Goal: Information Seeking & Learning: Learn about a topic

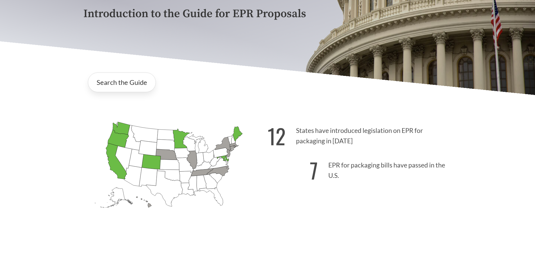
scroll to position [112, 0]
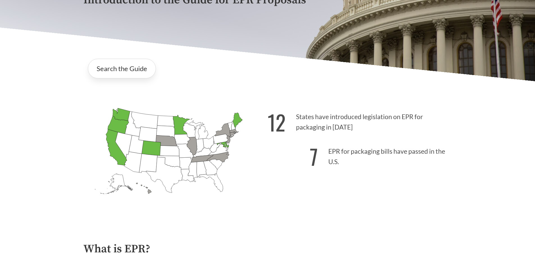
click at [125, 115] on icon "[US_STATE] Passed: 1" at bounding box center [120, 114] width 17 height 13
click at [120, 126] on icon "[US_STATE] Passed: 1" at bounding box center [118, 124] width 21 height 17
click at [118, 142] on icon "[US_STATE] Introduced:" at bounding box center [123, 145] width 17 height 26
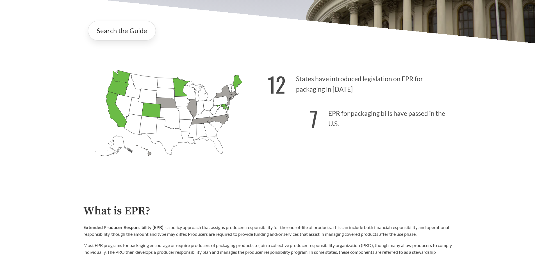
scroll to position [141, 0]
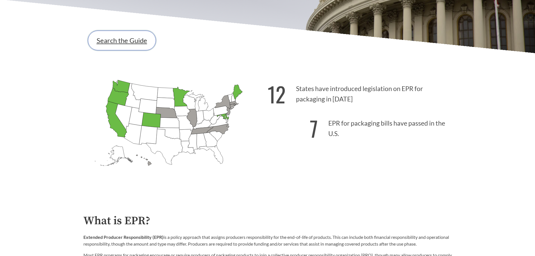
click at [129, 43] on link "Search the Guide" at bounding box center [122, 41] width 68 height 20
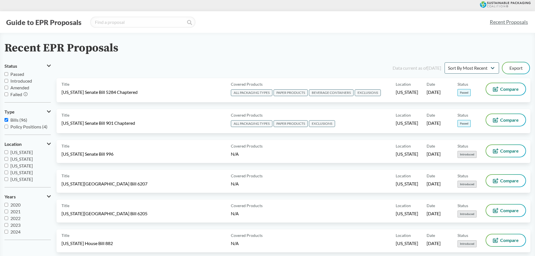
click at [6, 119] on input "Bills (96)" at bounding box center [6, 120] width 4 height 4
checkbox input "false"
click at [6, 73] on input "Passed" at bounding box center [6, 74] width 4 height 4
checkbox input "true"
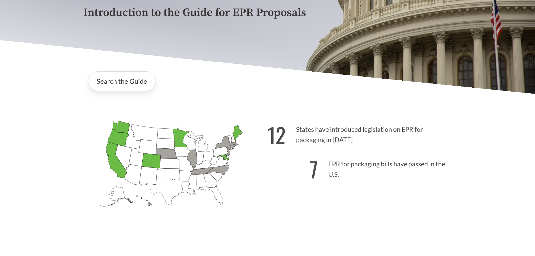
scroll to position [112, 0]
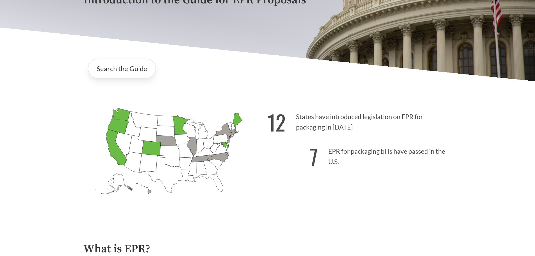
click at [163, 135] on icon "[US_STATE] Introduced:" at bounding box center [165, 132] width 18 height 12
drag, startPoint x: 163, startPoint y: 140, endPoint x: 151, endPoint y: 146, distance: 12.7
click at [163, 140] on icon "[US_STATE] Introduced: 1" at bounding box center [167, 140] width 22 height 11
click at [151, 146] on icon "[US_STATE] Passed: 1" at bounding box center [151, 148] width 19 height 15
click at [295, 121] on p "12 States have introduced legislation on EPR for packaging in [DATE]" at bounding box center [360, 120] width 184 height 35
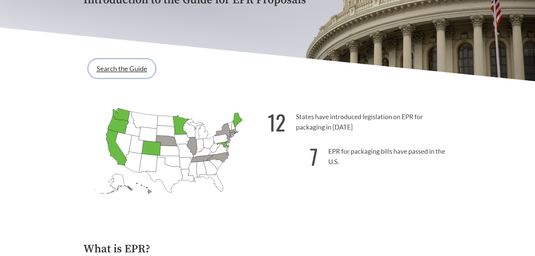
click at [131, 68] on link "Search the Guide" at bounding box center [122, 69] width 68 height 20
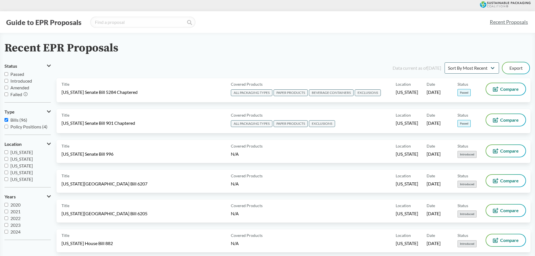
click at [5, 80] on input "Introduced" at bounding box center [6, 81] width 4 height 4
checkbox input "true"
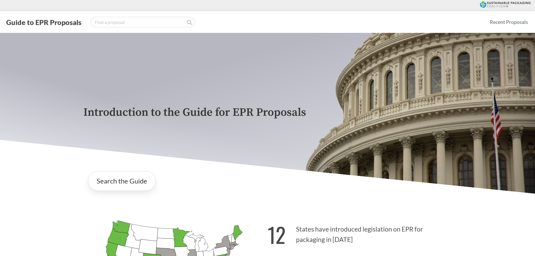
click at [95, 70] on div "Introduction to the Guide for EPR Proposals" at bounding box center [268, 113] width 378 height 161
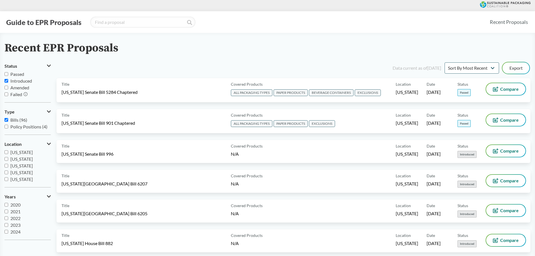
click at [16, 81] on span "Introduced" at bounding box center [21, 80] width 22 height 5
click at [8, 81] on input "Introduced" at bounding box center [6, 81] width 4 height 4
checkbox input "false"
click at [18, 75] on span "Passed" at bounding box center [17, 73] width 14 height 5
click at [8, 75] on input "Passed" at bounding box center [6, 74] width 4 height 4
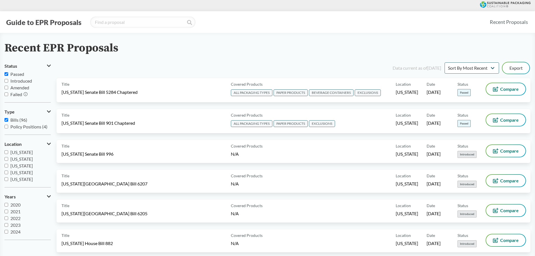
checkbox input "true"
click at [19, 83] on span "Introduced" at bounding box center [21, 80] width 22 height 5
click at [8, 83] on input "Introduced" at bounding box center [6, 81] width 4 height 4
checkbox input "true"
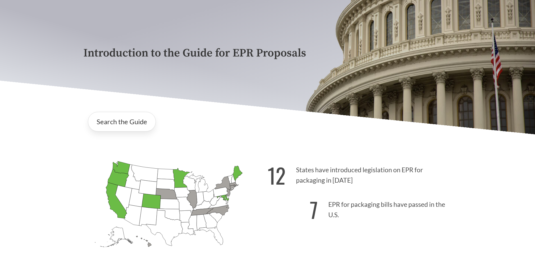
scroll to position [56, 0]
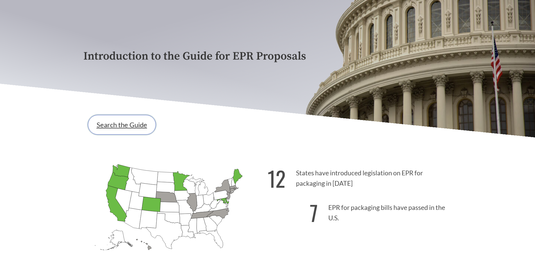
click at [127, 126] on link "Search the Guide" at bounding box center [122, 125] width 68 height 20
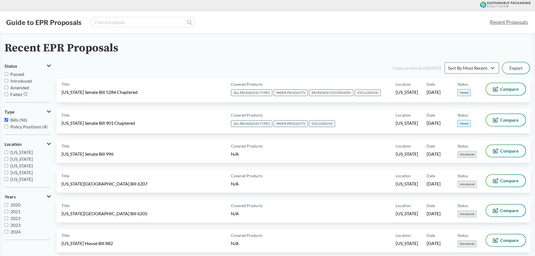
click at [20, 78] on span "Introduced" at bounding box center [21, 80] width 22 height 5
click at [8, 79] on input "Introduced" at bounding box center [6, 81] width 4 height 4
checkbox input "true"
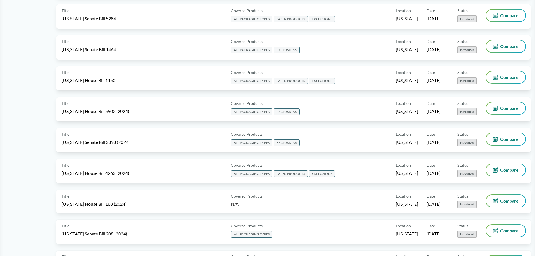
scroll to position [562, 0]
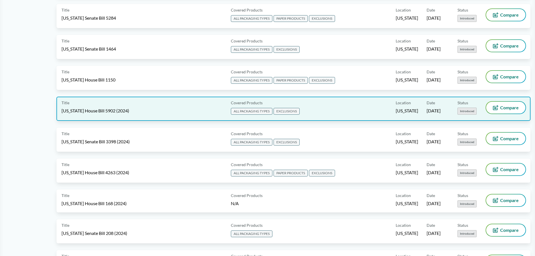
click at [177, 109] on div "Title [US_STATE] House Bill 5902 (2024)" at bounding box center [145, 109] width 167 height 14
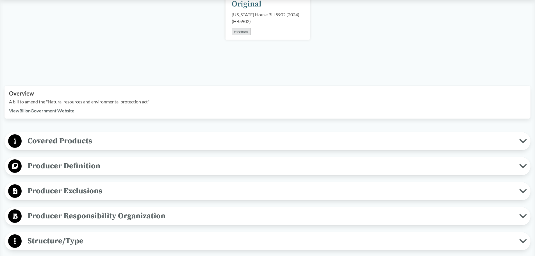
scroll to position [112, 0]
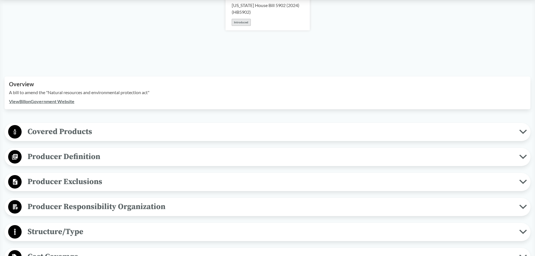
click at [80, 130] on span "Covered Products" at bounding box center [271, 131] width 498 height 13
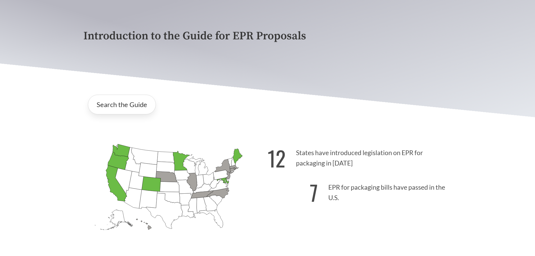
scroll to position [84, 0]
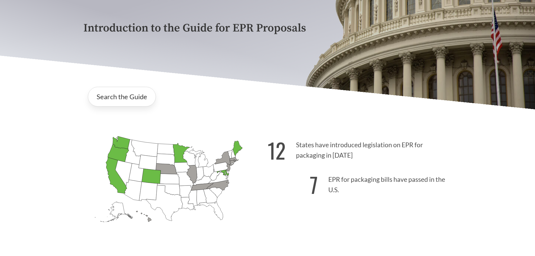
click at [203, 162] on icon "[US_STATE] Introduced:" at bounding box center [198, 157] width 20 height 21
click at [203, 163] on icon "[US_STATE] Introduced:" at bounding box center [198, 157] width 20 height 21
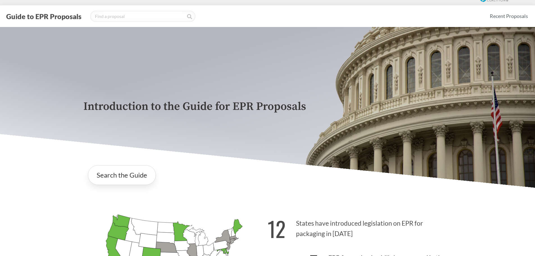
scroll to position [56, 0]
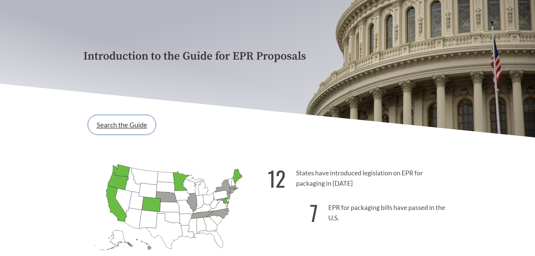
click at [124, 128] on link "Search the Guide" at bounding box center [122, 125] width 68 height 20
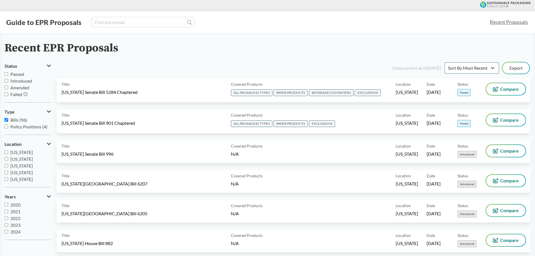
click at [18, 72] on span "Passed" at bounding box center [17, 73] width 14 height 5
click at [8, 72] on input "Passed" at bounding box center [6, 74] width 4 height 4
checkbox input "true"
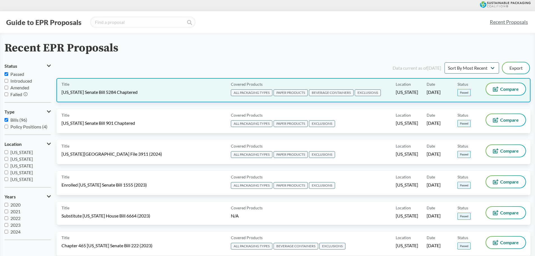
click at [359, 89] on span "EXCLUSIONS" at bounding box center [368, 92] width 26 height 7
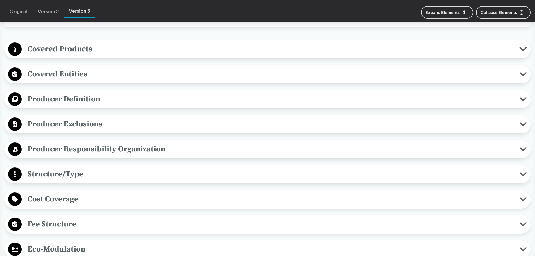
scroll to position [225, 0]
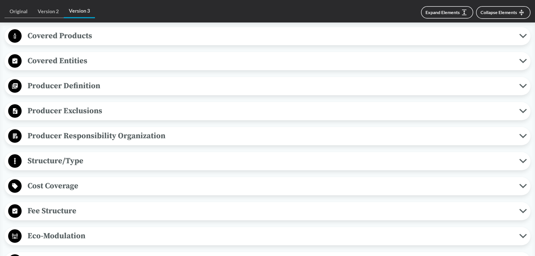
click at [68, 108] on span "Producer Exclusions" at bounding box center [271, 111] width 498 height 13
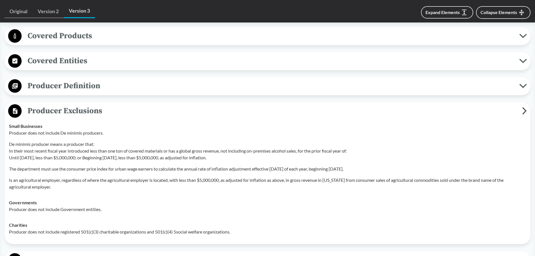
scroll to position [253, 0]
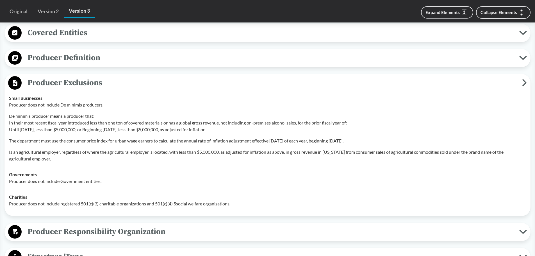
drag, startPoint x: 171, startPoint y: 123, endPoint x: 243, endPoint y: 131, distance: 72.3
click at [243, 131] on p "De minimis producer means a producer that: In their most recent fiscal year int…" at bounding box center [267, 123] width 517 height 20
copy p "has a global gross revenue, not including on-premises alcohol sales, for the pr…"
drag, startPoint x: 69, startPoint y: 123, endPoint x: 166, endPoint y: 122, distance: 97.8
click at [166, 122] on p "De minimis producer means a producer that: In their most recent fiscal year int…" at bounding box center [267, 123] width 517 height 20
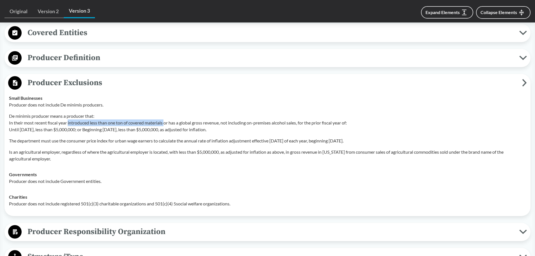
copy p "introduced less than one ton of covered materials"
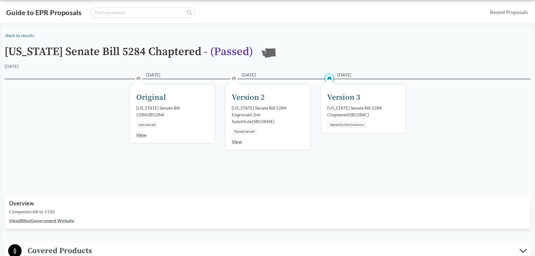
scroll to position [0, 0]
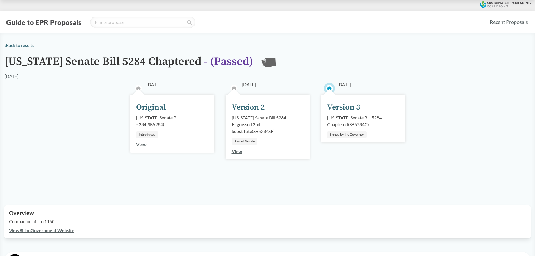
click at [346, 107] on div "Version 3" at bounding box center [343, 107] width 33 height 12
click at [341, 124] on div "[US_STATE] Senate Bill 5284 Chaptered ( SB5284C )" at bounding box center [363, 120] width 72 height 13
click at [355, 120] on div "[US_STATE] Senate Bill 5284 Chaptered ( SB5284C )" at bounding box center [363, 120] width 72 height 13
click at [231, 63] on span "- ( Passed )" at bounding box center [228, 62] width 49 height 14
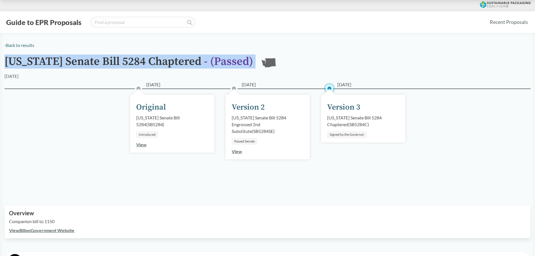
click at [231, 63] on span "- ( Passed )" at bounding box center [228, 62] width 49 height 14
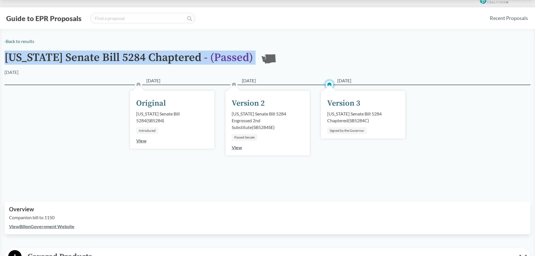
scroll to position [28, 0]
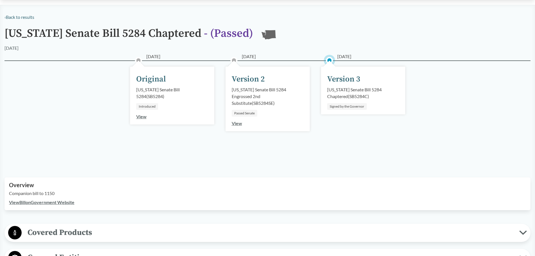
click at [35, 198] on div "Companion bill to 1150" at bounding box center [267, 194] width 517 height 9
click at [39, 200] on link "View Bill on Government Website" at bounding box center [41, 202] width 65 height 5
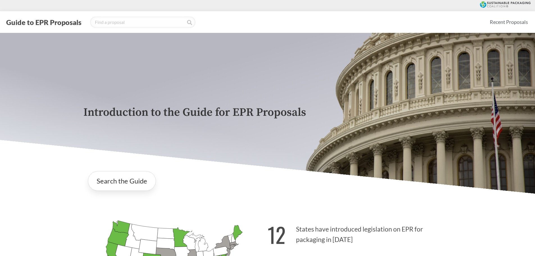
click at [213, 183] on div "Search the Guide" at bounding box center [267, 181] width 369 height 29
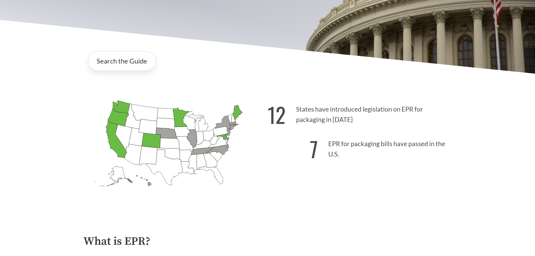
scroll to position [112, 0]
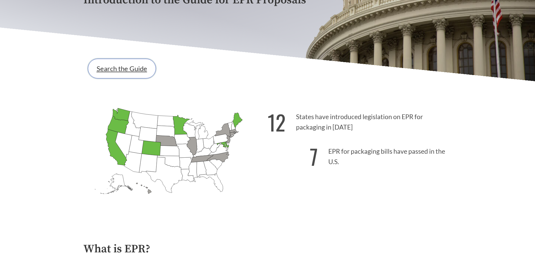
click at [128, 69] on link "Search the Guide" at bounding box center [122, 69] width 68 height 20
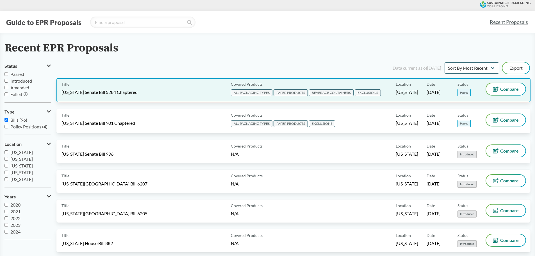
click at [186, 90] on div "Title [US_STATE] Senate Bill 5284 Chaptered" at bounding box center [145, 90] width 167 height 14
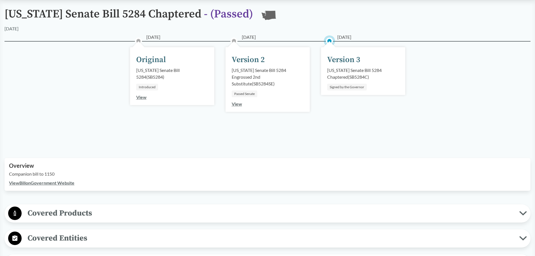
scroll to position [56, 0]
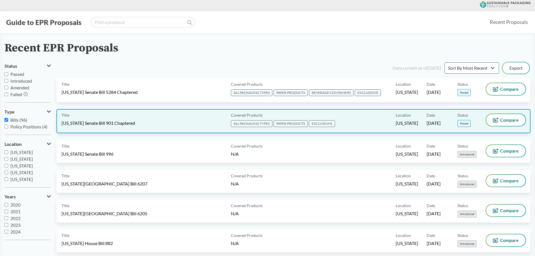
click at [205, 121] on div "Title [US_STATE] Senate Bill 901 Chaptered" at bounding box center [145, 121] width 167 height 14
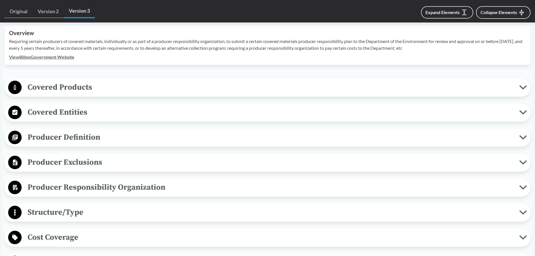
scroll to position [225, 0]
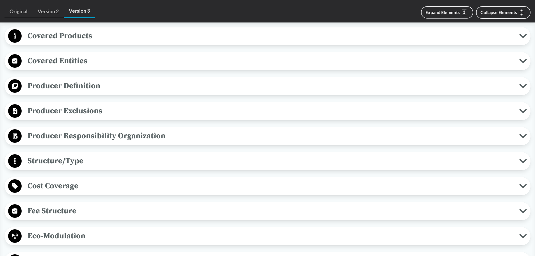
click at [73, 115] on span "Producer Exclusions" at bounding box center [271, 111] width 498 height 13
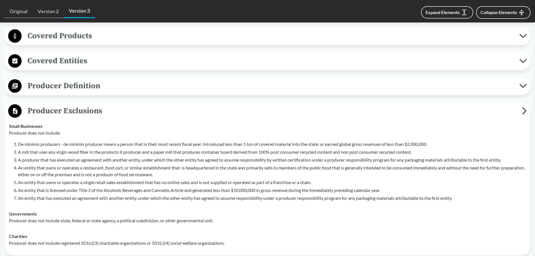
scroll to position [281, 0]
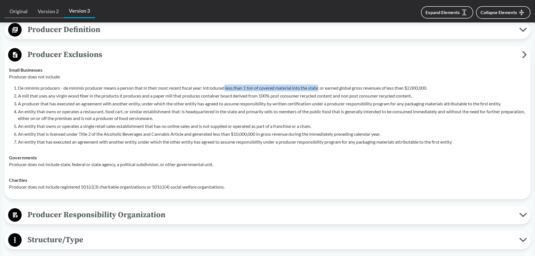
drag, startPoint x: 228, startPoint y: 89, endPoint x: 322, endPoint y: 86, distance: 94.2
click at [322, 86] on p "De minimis producers - de minimis producer means a person that in their most re…" at bounding box center [272, 88] width 508 height 7
copy p "less than 1 ton of covered material into the state"
click at [163, 77] on p "Producer does not include:" at bounding box center [267, 76] width 517 height 7
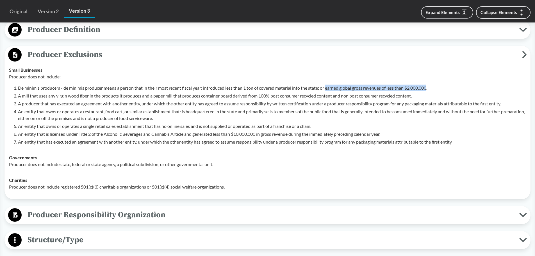
drag, startPoint x: 330, startPoint y: 88, endPoint x: 433, endPoint y: 87, distance: 102.9
click at [433, 87] on p "De minimis producers - de minimis producer means a person that in their most re…" at bounding box center [272, 88] width 508 height 7
copy p "earned global gross revenues of less than $2,000,000"
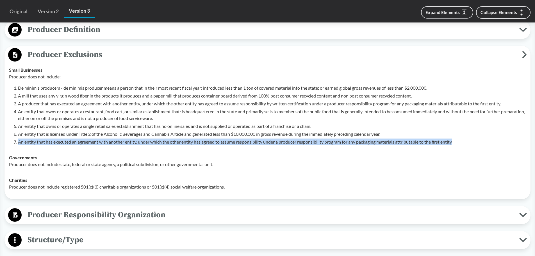
drag, startPoint x: 19, startPoint y: 141, endPoint x: 465, endPoint y: 141, distance: 446.5
click at [465, 141] on p "An entity that has executed an agreement with another entity, under which the o…" at bounding box center [272, 142] width 508 height 7
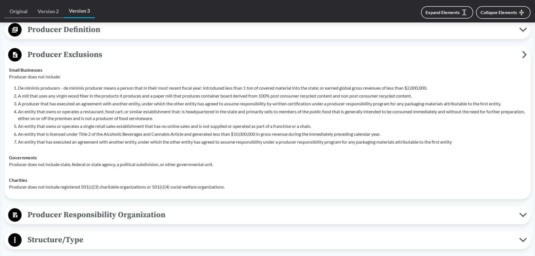
click at [61, 181] on div "Charities Producer does not include registered 501(c)(3) charitable organizatio…" at bounding box center [267, 183] width 517 height 13
click at [11, 186] on p "Producer does not include registered 501(c)(3) charitable organizations or 501(…" at bounding box center [267, 187] width 517 height 7
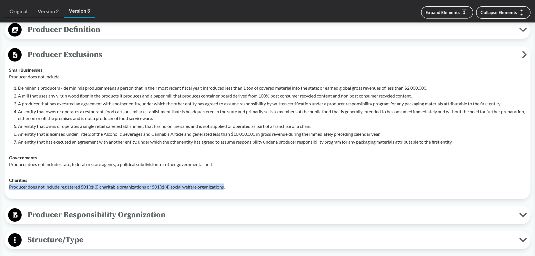
drag, startPoint x: 9, startPoint y: 188, endPoint x: 227, endPoint y: 188, distance: 218.6
click at [227, 188] on td "Charities Producer does not include registered 501(c)(3) charitable organizatio…" at bounding box center [267, 183] width 522 height 22
copy p "Producer does not include registered 501(c)(3) charitable organizations or 501(…"
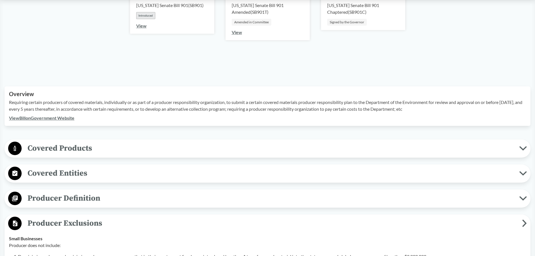
scroll to position [0, 0]
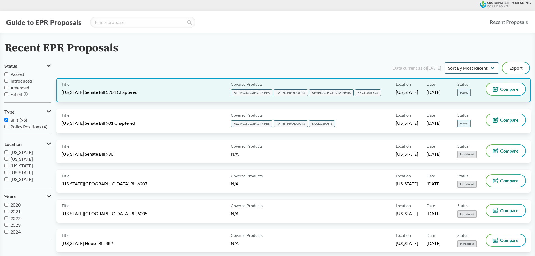
click at [183, 88] on div "Title [US_STATE] Senate Bill 5284 Chaptered" at bounding box center [145, 90] width 167 height 14
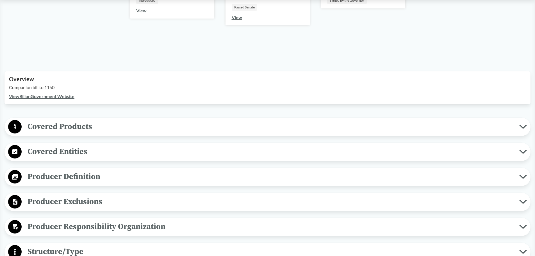
scroll to position [141, 0]
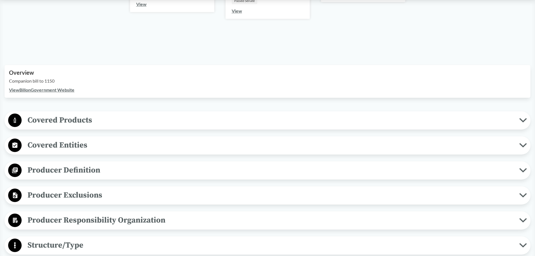
click at [74, 192] on span "Producer Exclusions" at bounding box center [271, 195] width 498 height 13
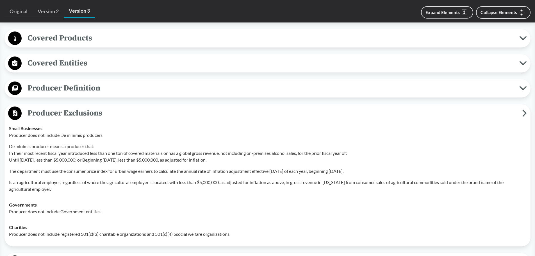
scroll to position [253, 0]
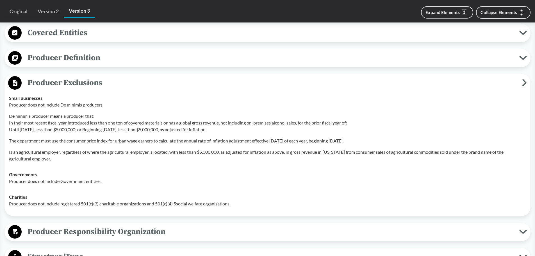
drag, startPoint x: 155, startPoint y: 144, endPoint x: 150, endPoint y: 144, distance: 5.1
click at [155, 144] on p "The department must use the consumer price index for urban wage earners to calc…" at bounding box center [267, 140] width 517 height 7
drag, startPoint x: 10, startPoint y: 141, endPoint x: 374, endPoint y: 135, distance: 364.2
click at [374, 135] on div "Producer does not include De minimis producers. De minimis producer means a pro…" at bounding box center [267, 131] width 517 height 61
copy p "The department must use the consumer price index for urban wage earners to calc…"
